Goal: Communication & Community: Answer question/provide support

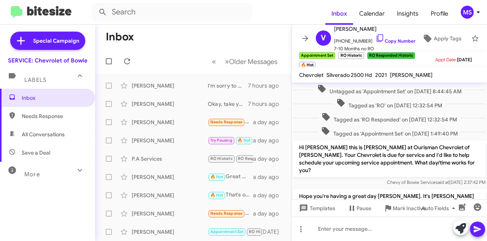
scroll to position [321, 0]
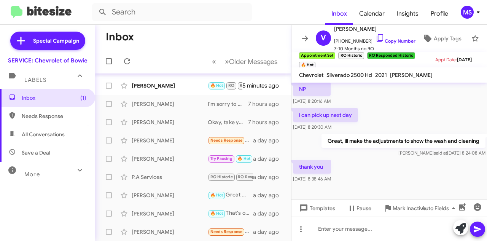
scroll to position [76, 0]
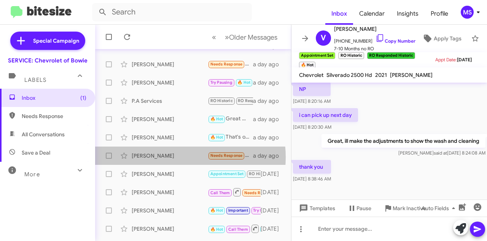
click at [172, 157] on div "[PERSON_NAME]" at bounding box center [170, 156] width 76 height 8
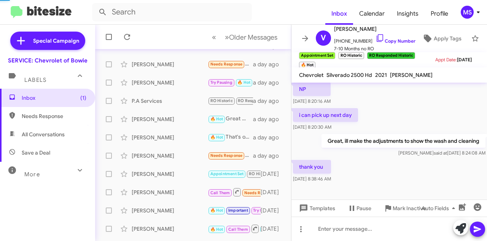
scroll to position [78, 0]
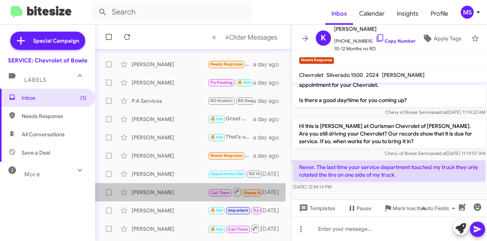
click at [153, 190] on div "[PERSON_NAME]" at bounding box center [170, 192] width 76 height 8
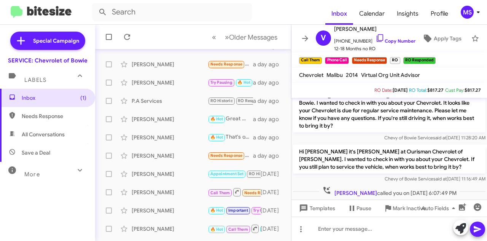
scroll to position [402, 0]
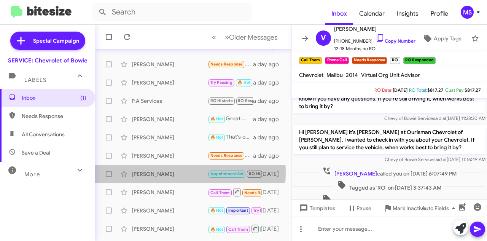
click at [170, 172] on div "[PERSON_NAME]" at bounding box center [170, 174] width 76 height 8
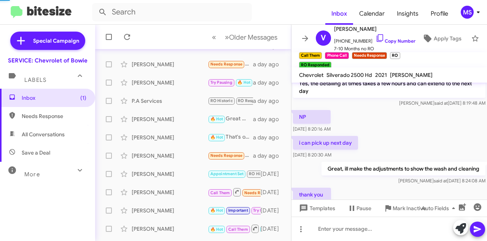
scroll to position [445, 0]
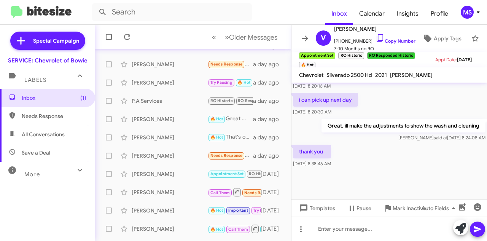
click at [161, 155] on div "[PERSON_NAME]" at bounding box center [170, 156] width 76 height 8
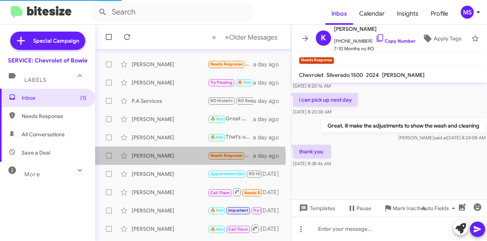
click at [171, 156] on div "[PERSON_NAME]" at bounding box center [170, 156] width 76 height 8
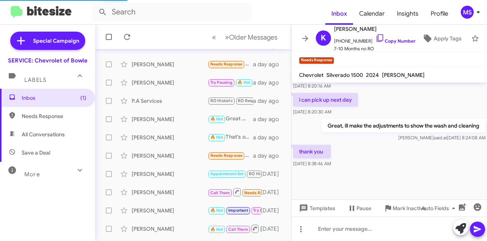
scroll to position [78, 0]
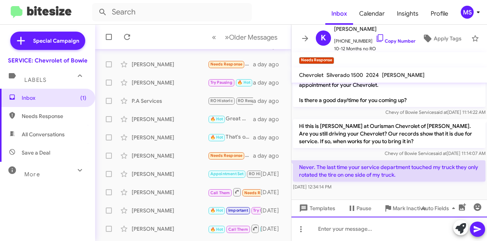
click at [325, 225] on div at bounding box center [390, 229] width 196 height 24
click at [0, 0] on icon at bounding box center [0, 0] width 0 height 0
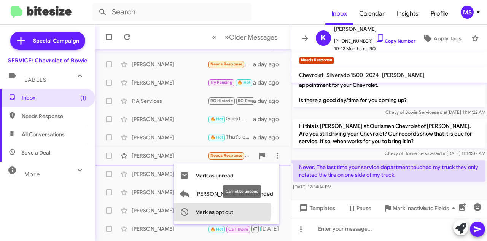
click at [233, 211] on span "Mark as opt out" at bounding box center [214, 212] width 38 height 18
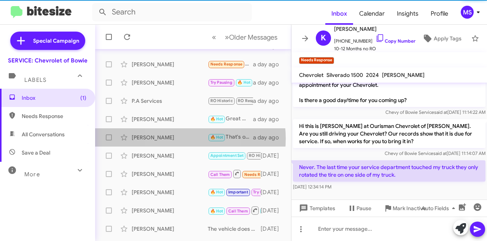
click at [167, 139] on div "[PERSON_NAME]" at bounding box center [170, 138] width 76 height 8
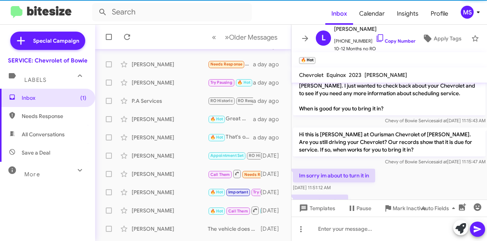
scroll to position [212, 0]
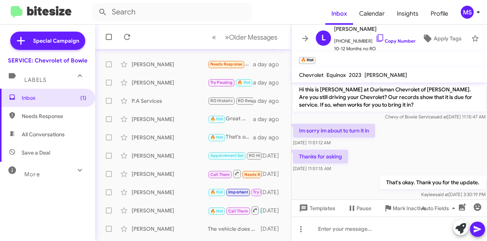
click at [162, 116] on div "[PERSON_NAME]" at bounding box center [170, 119] width 76 height 8
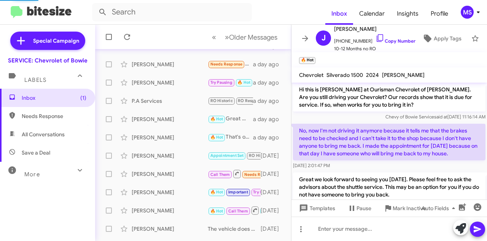
scroll to position [237, 0]
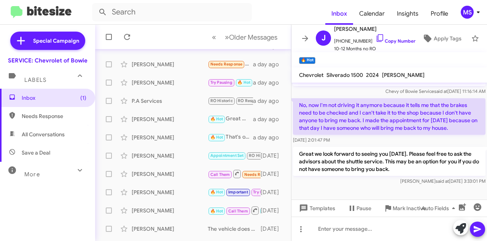
click at [146, 113] on div "Jose Medina 🔥 Hot Great we look forward to seeing you on Thursday. Please feel …" at bounding box center [193, 119] width 184 height 15
click at [153, 100] on div "P.A Services" at bounding box center [170, 101] width 76 height 8
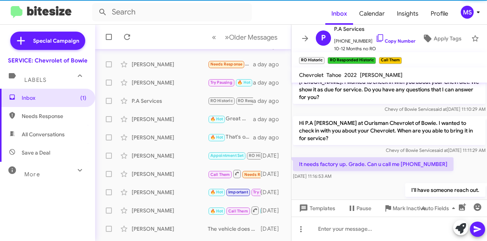
scroll to position [373, 0]
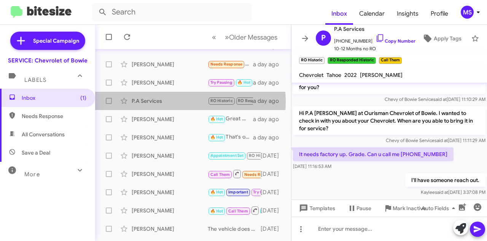
click at [174, 101] on div "P.A Services" at bounding box center [170, 101] width 76 height 8
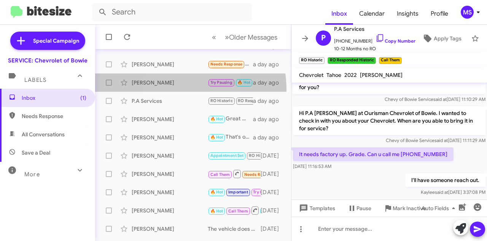
click at [167, 89] on div "Robert Brown Try Pausing 🔥 Hot Of course. Have a good day! a day ago" at bounding box center [193, 82] width 184 height 15
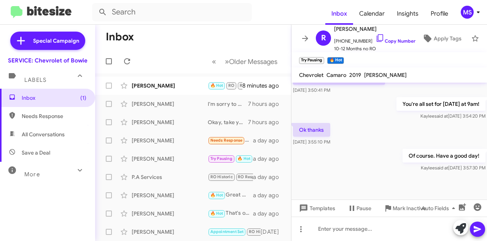
click at [152, 134] on div "Robert Garrison Needs Response https://youtube.com/shorts/jW8JCn1KRz0?si=87xVr0…" at bounding box center [193, 140] width 184 height 15
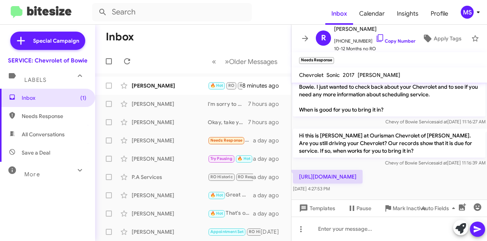
drag, startPoint x: 460, startPoint y: 169, endPoint x: 288, endPoint y: 170, distance: 171.7
click at [288, 170] on div "Inbox « Previous » Next Older Messages Tara Moore 🔥 Hot RO RO Responded Importa…" at bounding box center [291, 133] width 392 height 216
click at [345, 219] on div at bounding box center [390, 229] width 196 height 24
click at [0, 0] on icon at bounding box center [0, 0] width 0 height 0
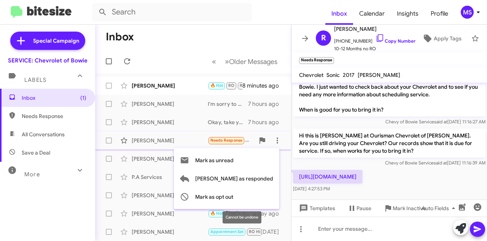
click at [233, 199] on span "Mark as opt out" at bounding box center [214, 197] width 38 height 18
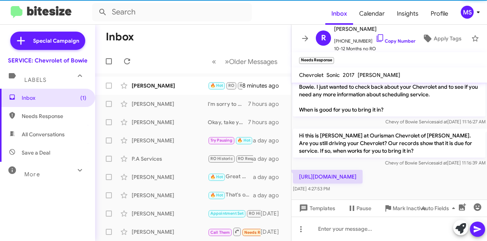
click at [164, 122] on div "[PERSON_NAME]" at bounding box center [170, 122] width 76 height 8
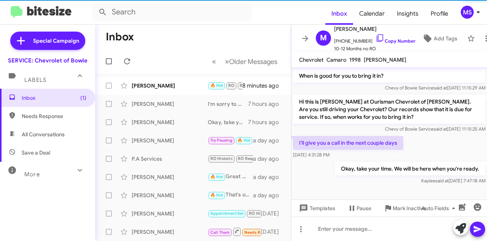
scroll to position [176, 0]
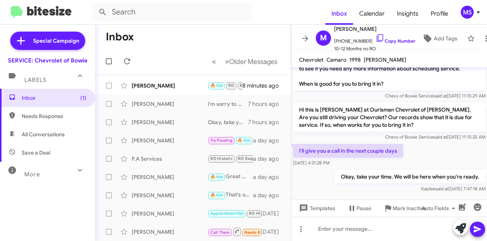
click at [166, 105] on div "[PERSON_NAME]" at bounding box center [170, 104] width 76 height 8
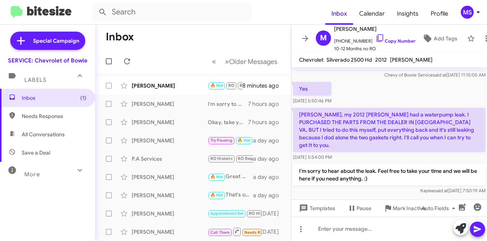
click at [155, 80] on div "Tara Moore 🔥 Hot RO RO Responded Important Needs Response Can you check my serv…" at bounding box center [193, 85] width 184 height 15
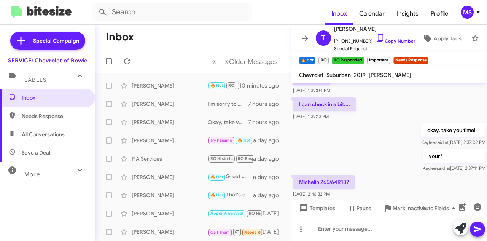
scroll to position [959, 0]
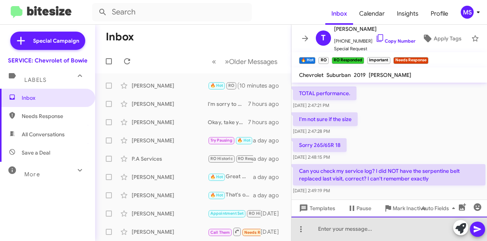
click at [334, 229] on div at bounding box center [390, 229] width 196 height 24
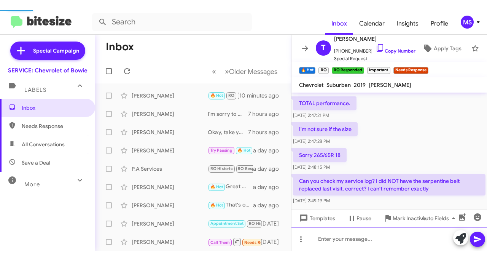
scroll to position [0, 0]
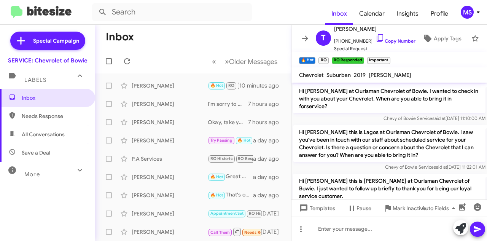
click at [388, 39] on link "Copy Number" at bounding box center [396, 41] width 40 height 6
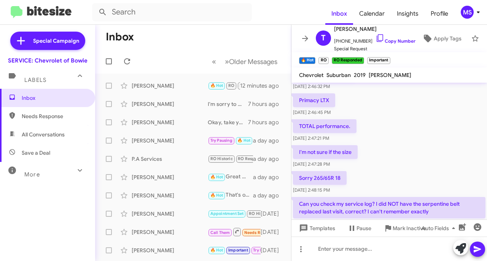
scroll to position [975, 0]
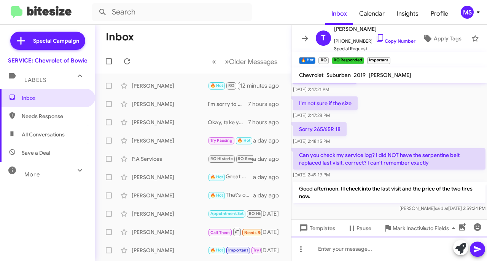
click at [329, 241] on div at bounding box center [390, 248] width 196 height 24
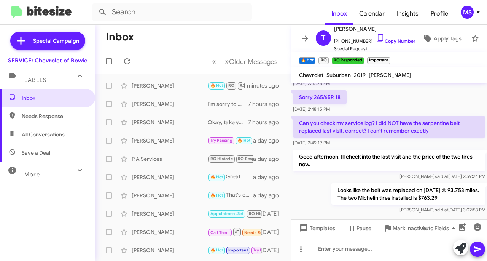
scroll to position [1010, 0]
